Goal: Information Seeking & Learning: Learn about a topic

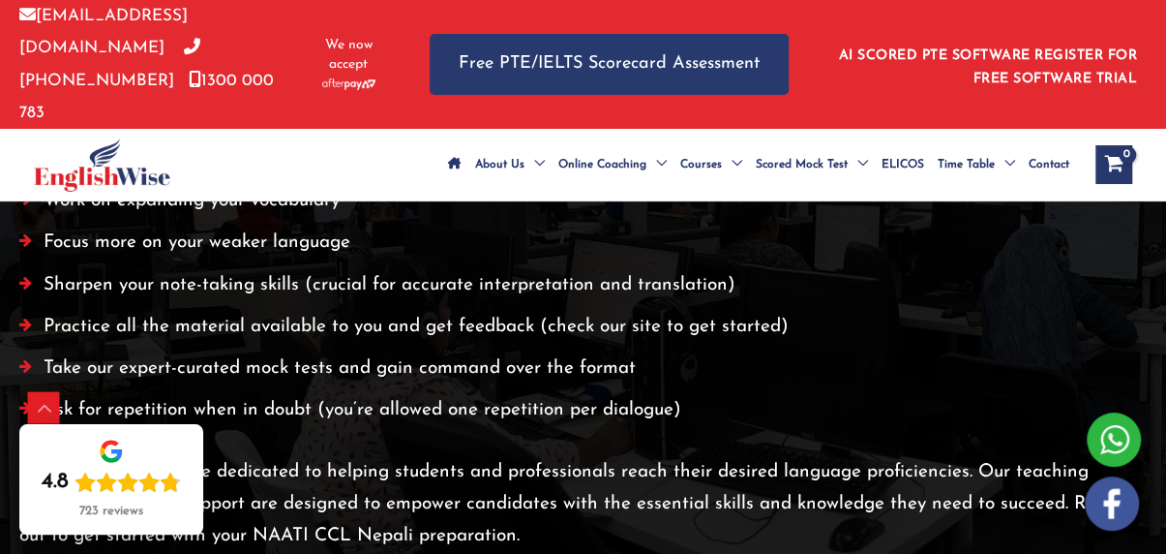
scroll to position [4358, 0]
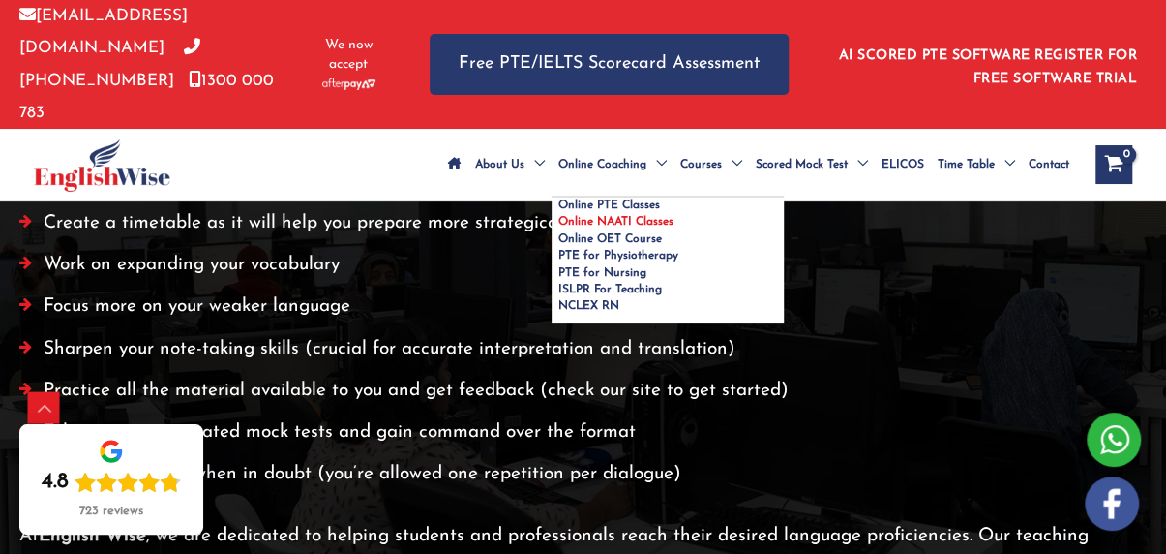
click at [627, 216] on span "Online NAATI Classes" at bounding box center [615, 222] width 115 height 12
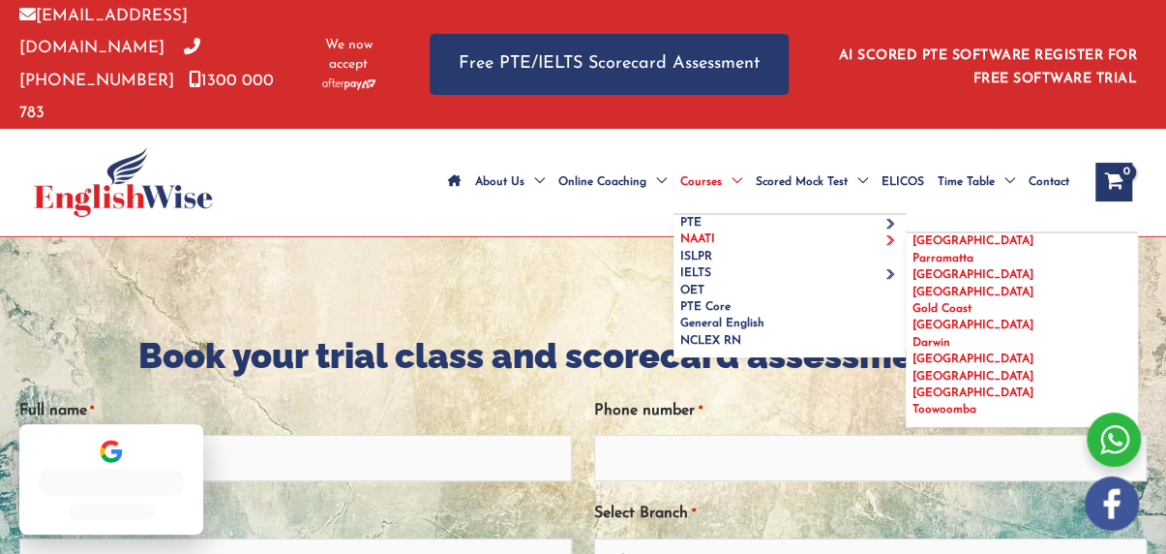
click at [929, 319] on span "[GEOGRAPHIC_DATA]" at bounding box center [973, 325] width 121 height 12
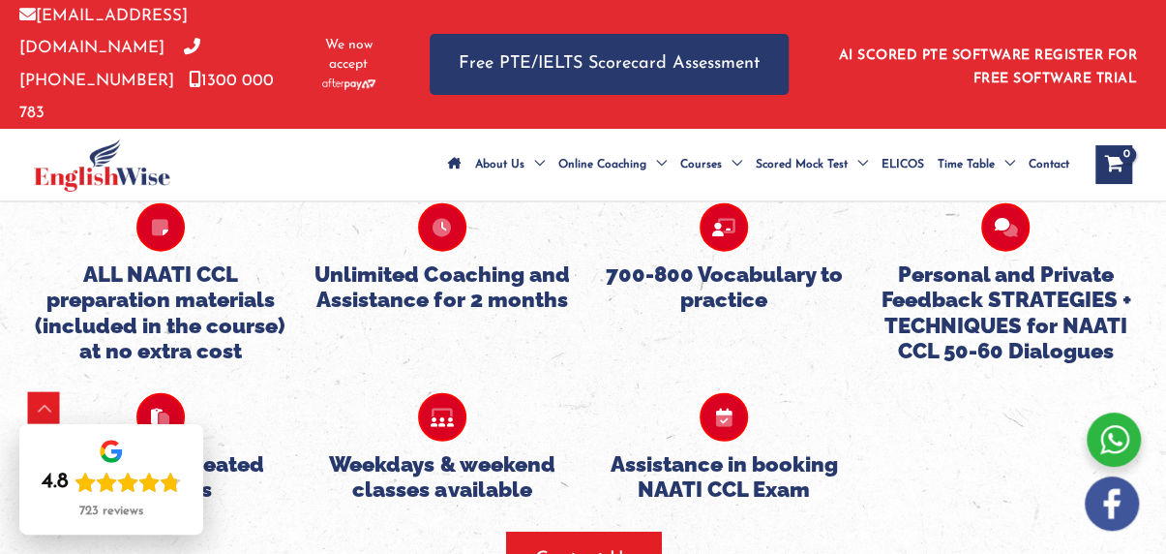
scroll to position [2158, 0]
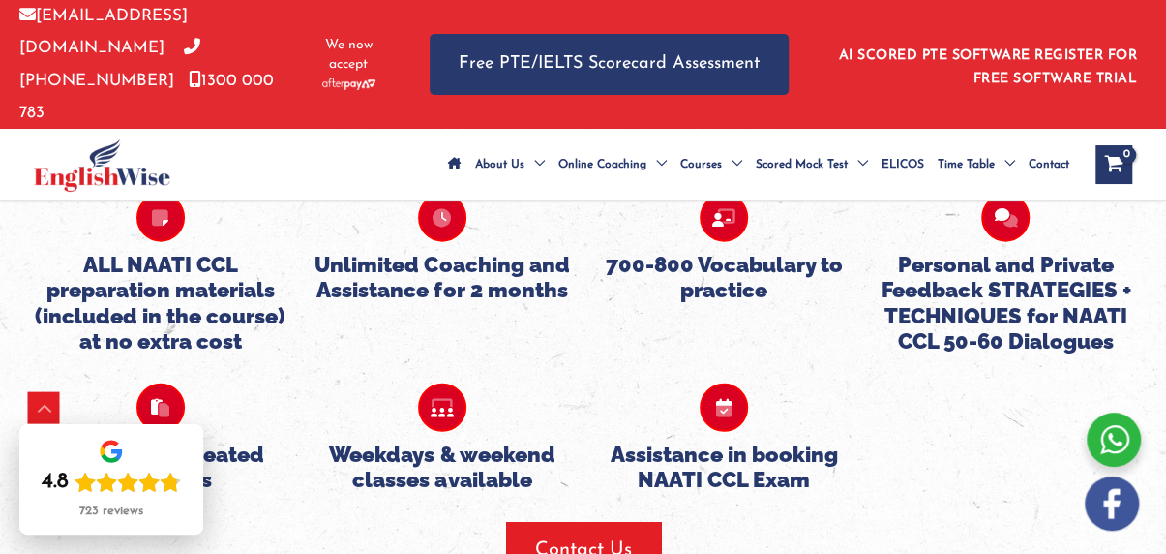
click at [167, 383] on icon at bounding box center [160, 407] width 48 height 48
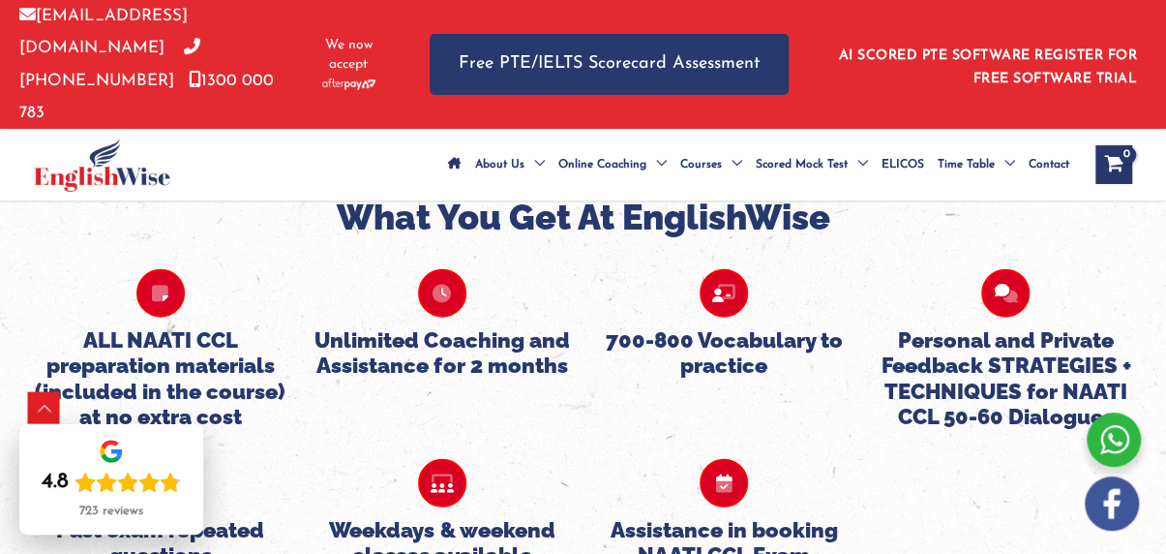
scroll to position [2083, 0]
click at [171, 269] on icon at bounding box center [160, 293] width 48 height 48
click at [178, 327] on h5 "ALL NAATI CCL preparation materials (included in the course) at no extra cost" at bounding box center [160, 378] width 262 height 103
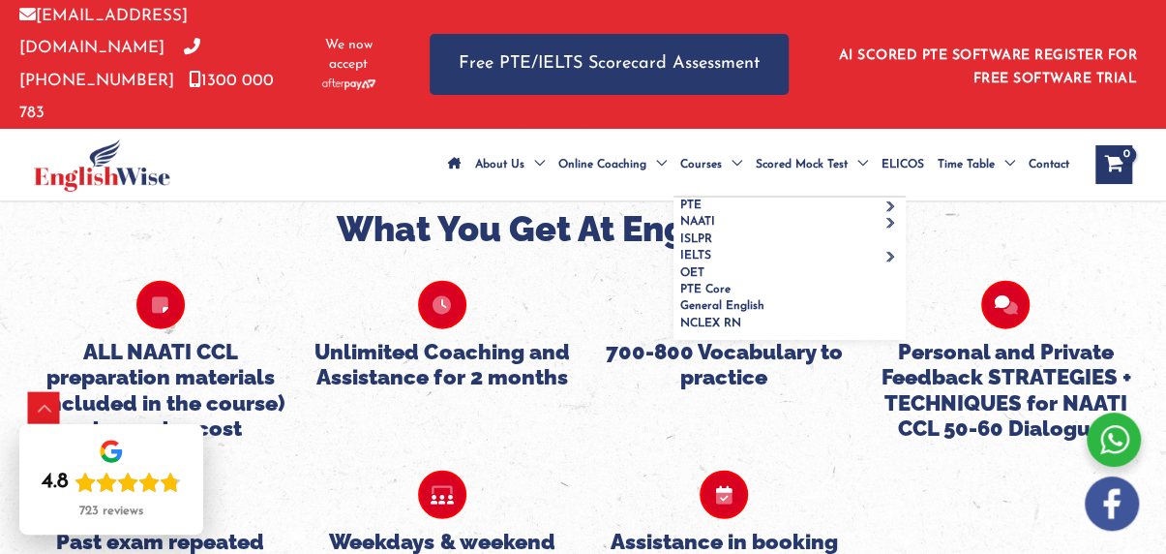
scroll to position [2054, 0]
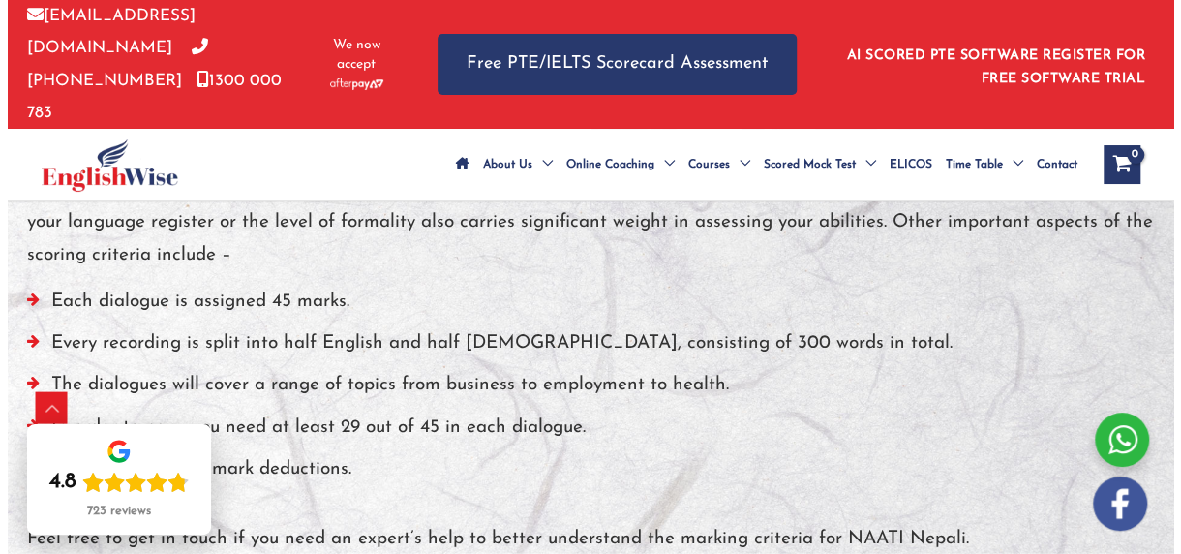
scroll to position [2223, 0]
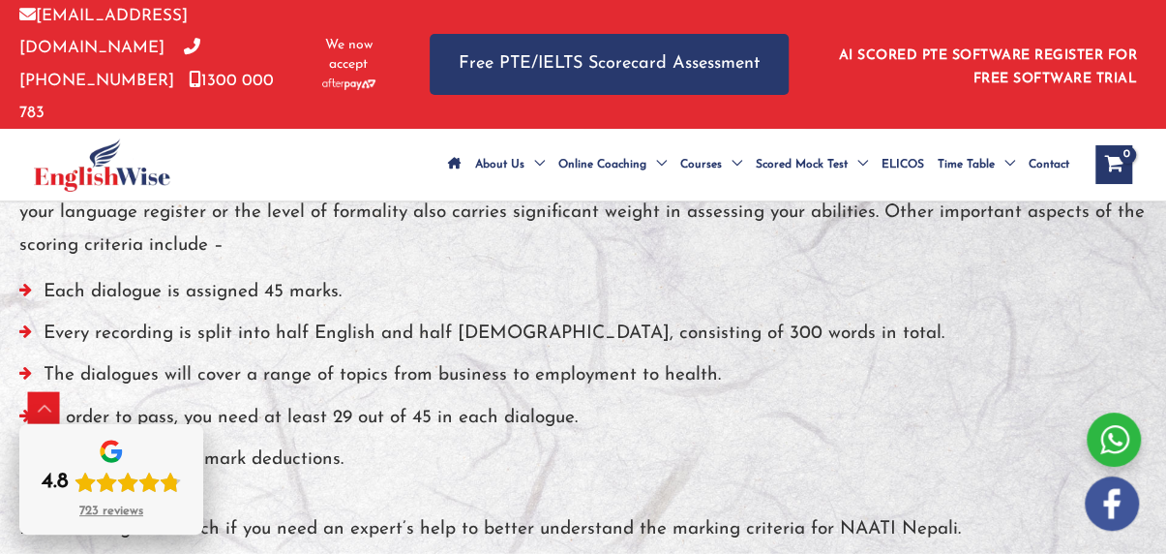
click at [160, 476] on icon "Rating: 4.8 out of 5" at bounding box center [170, 481] width 21 height 21
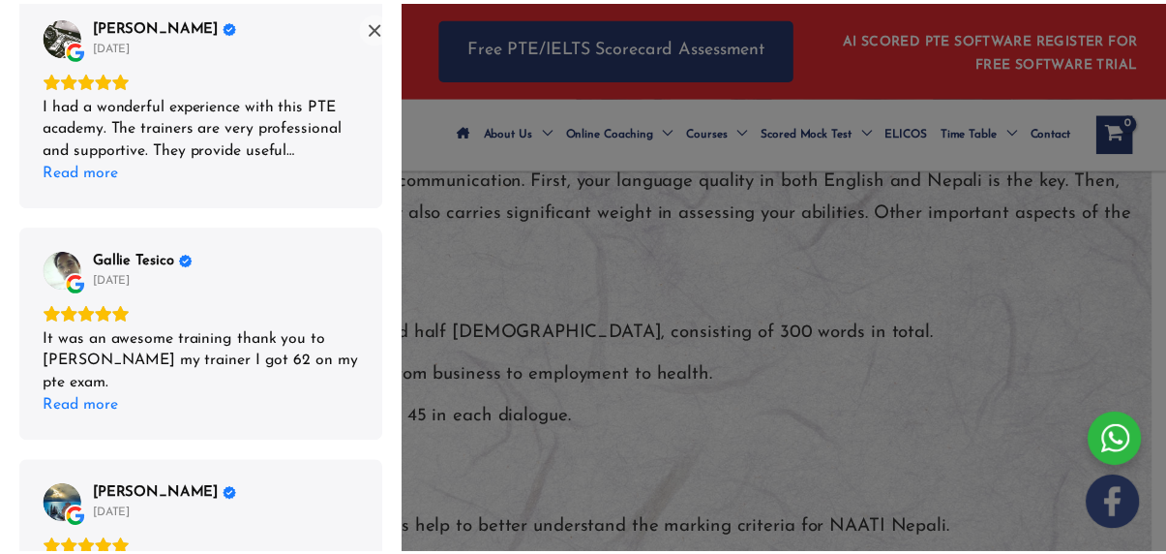
scroll to position [768, 0]
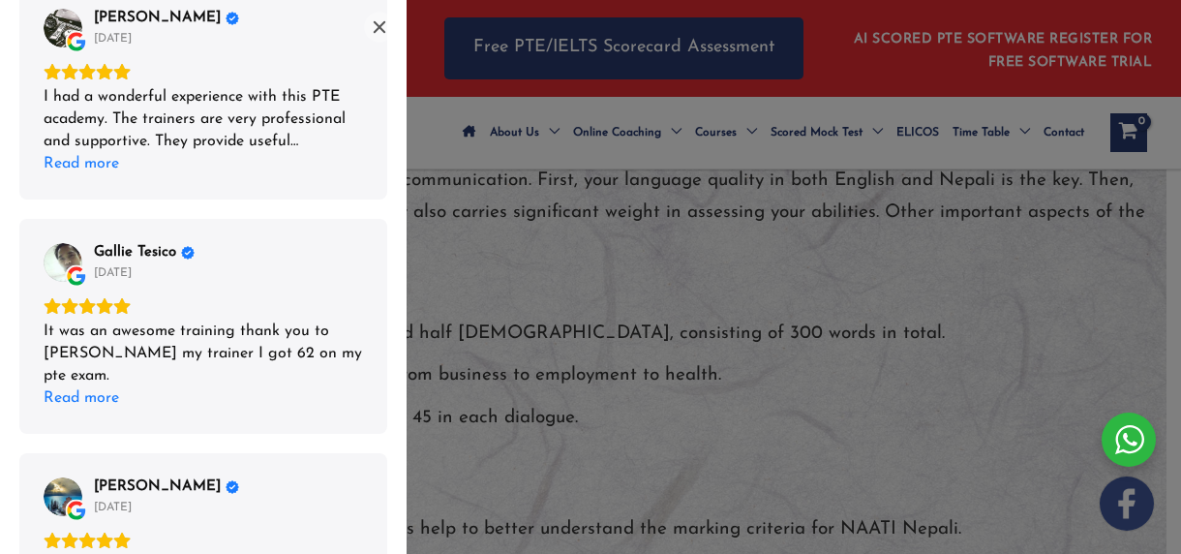
click at [507, 276] on div "List of reviews" at bounding box center [590, 277] width 1181 height 554
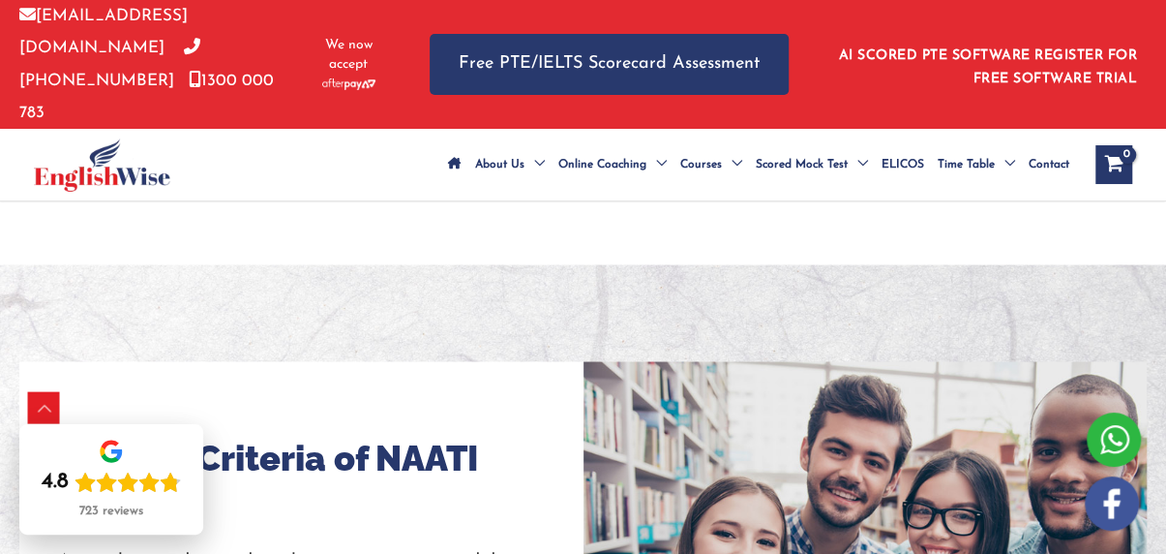
scroll to position [1588, 0]
